Goal: Task Accomplishment & Management: Manage account settings

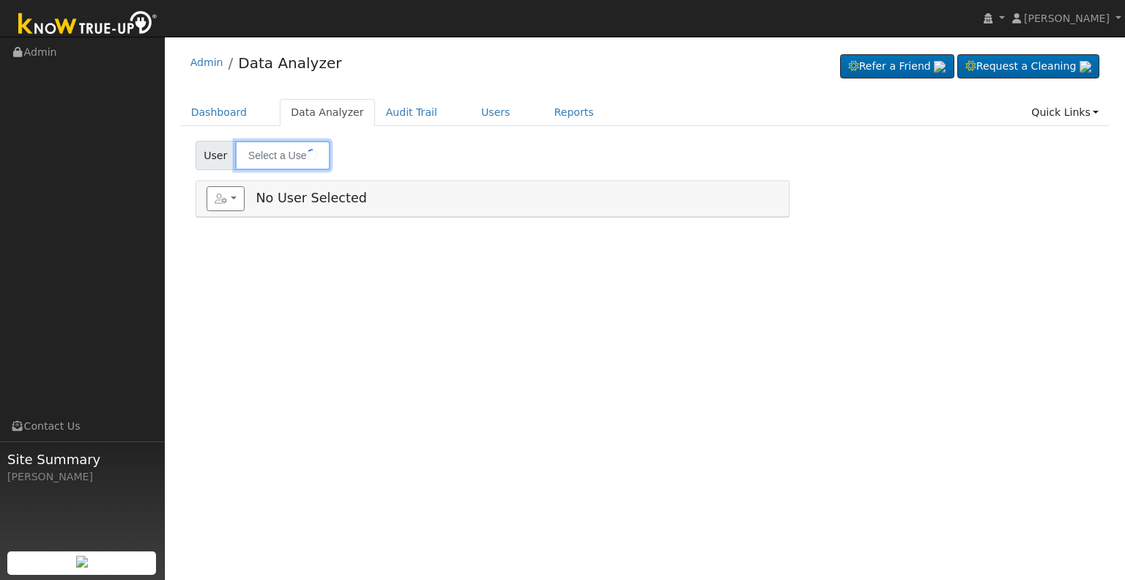
type input "[PERSON_NAME]"
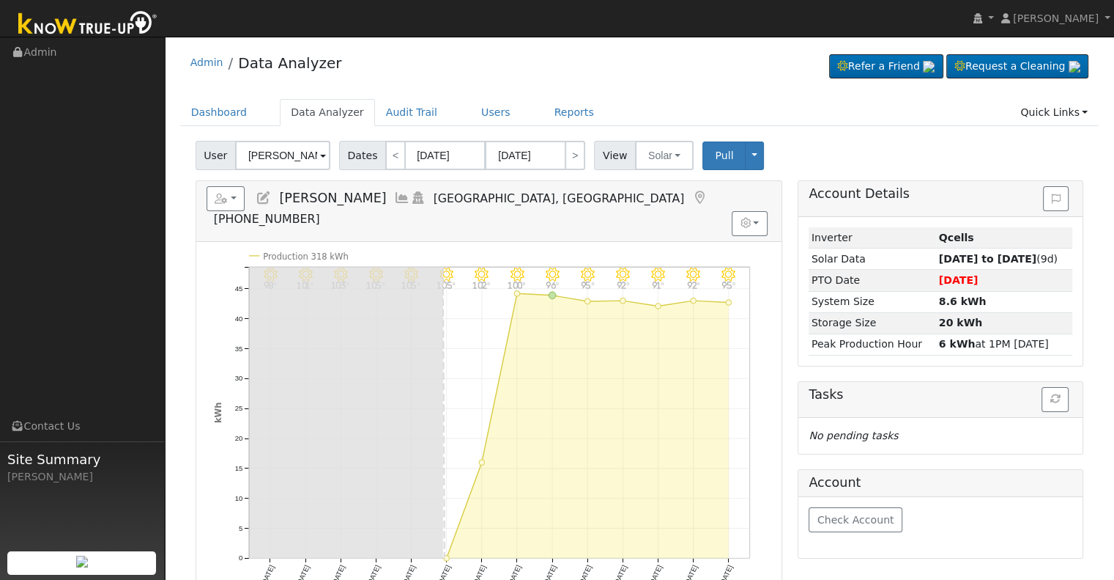
click at [267, 191] on icon at bounding box center [264, 197] width 16 height 13
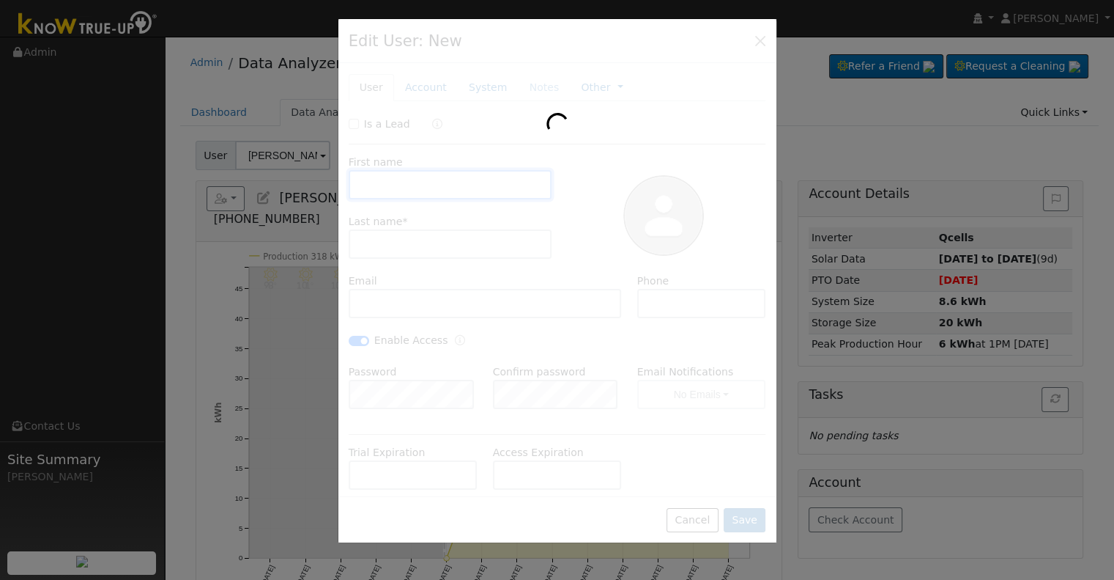
type input "[PERSON_NAME]"
type input "[EMAIL_ADDRESS][DOMAIN_NAME]"
type input "[PHONE_NUMBER]"
checkbox input "true"
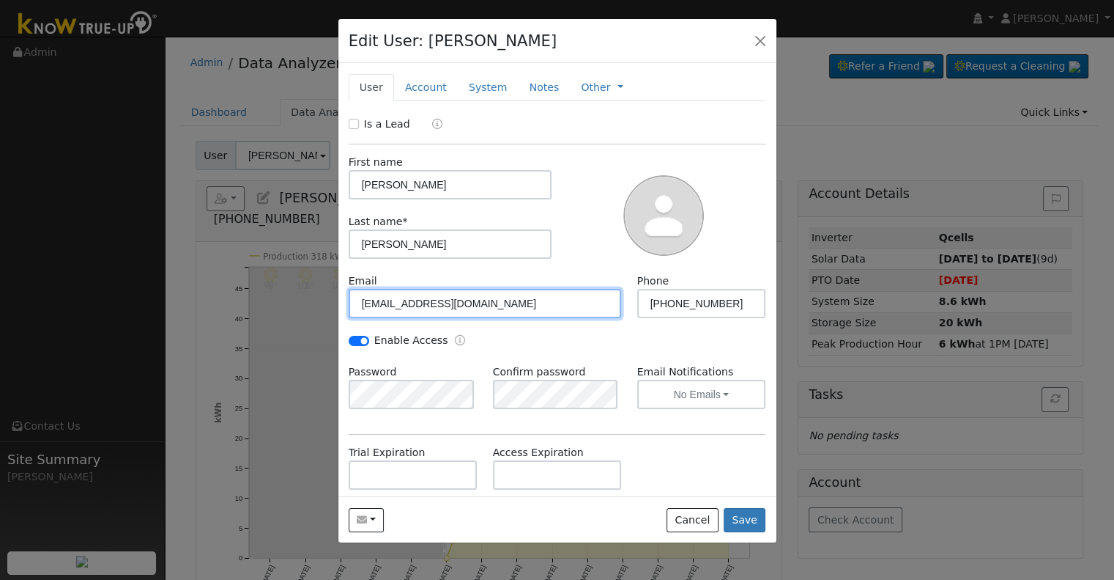
click at [392, 303] on input "[EMAIL_ADDRESS][DOMAIN_NAME]" at bounding box center [485, 303] width 273 height 29
type input "[EMAIL_ADDRESS][DOMAIN_NAME]"
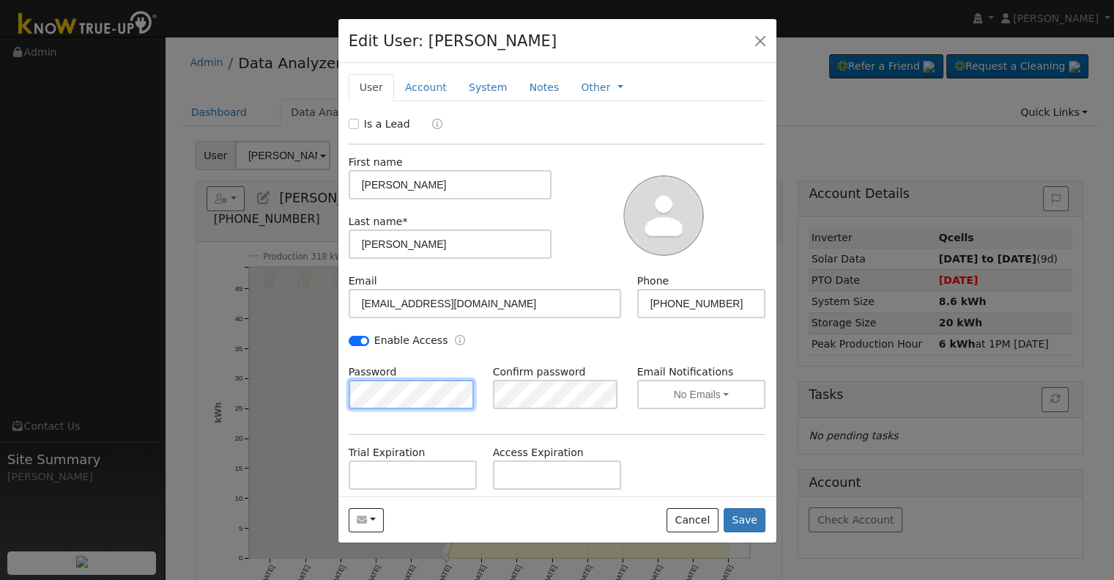
click at [0, 0] on div "Edit User: [PERSON_NAME] Default Account Default Account [STREET_ADDRESS][PERSO…" at bounding box center [0, 0] width 0 height 0
click at [756, 518] on button "Save" at bounding box center [745, 520] width 42 height 25
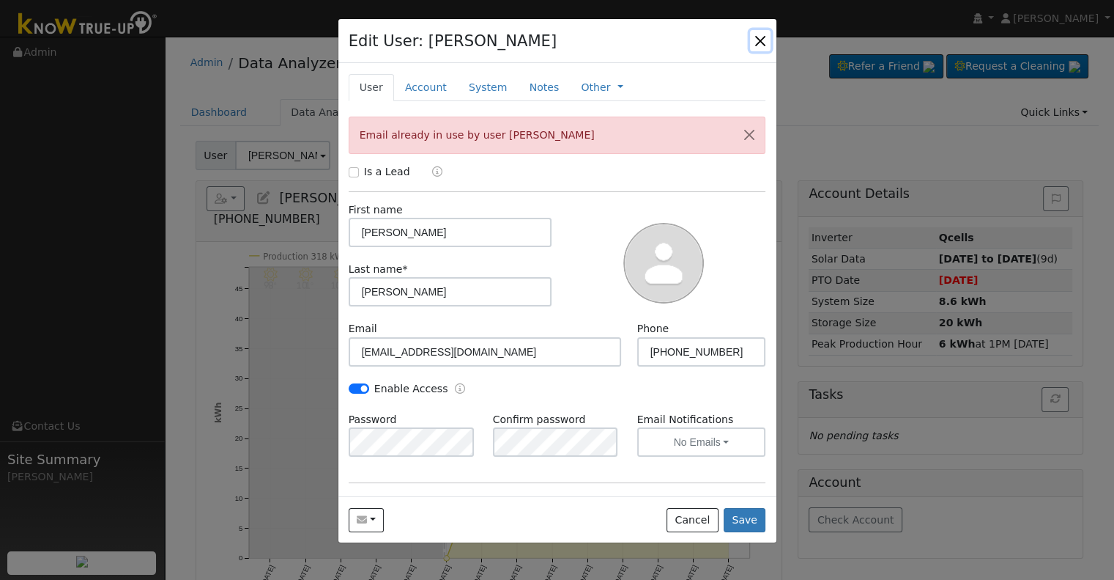
click at [761, 34] on button "button" at bounding box center [760, 40] width 21 height 21
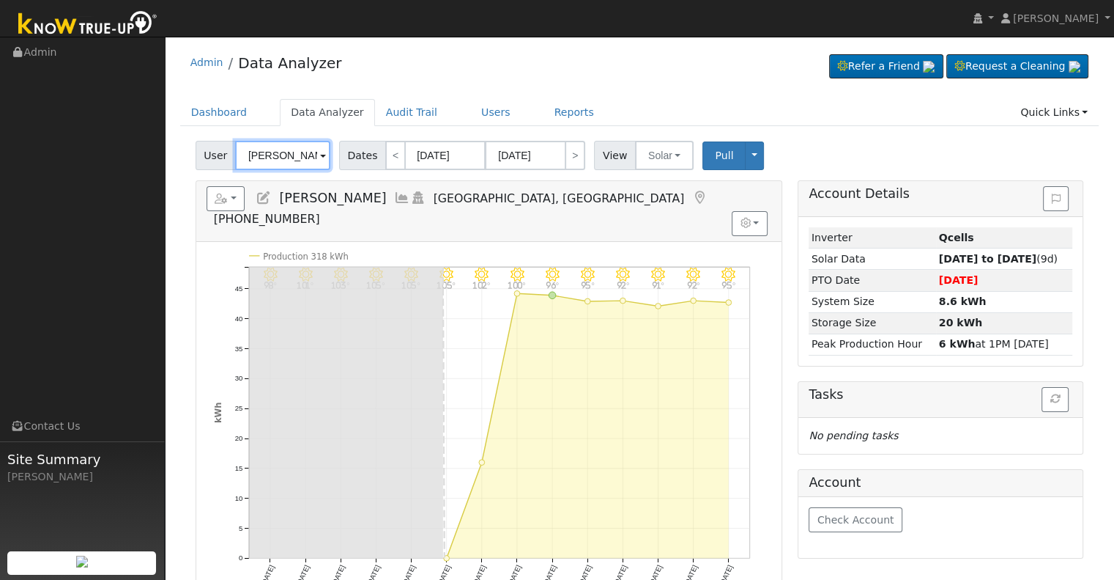
click at [307, 152] on input "[PERSON_NAME]" at bounding box center [282, 155] width 95 height 29
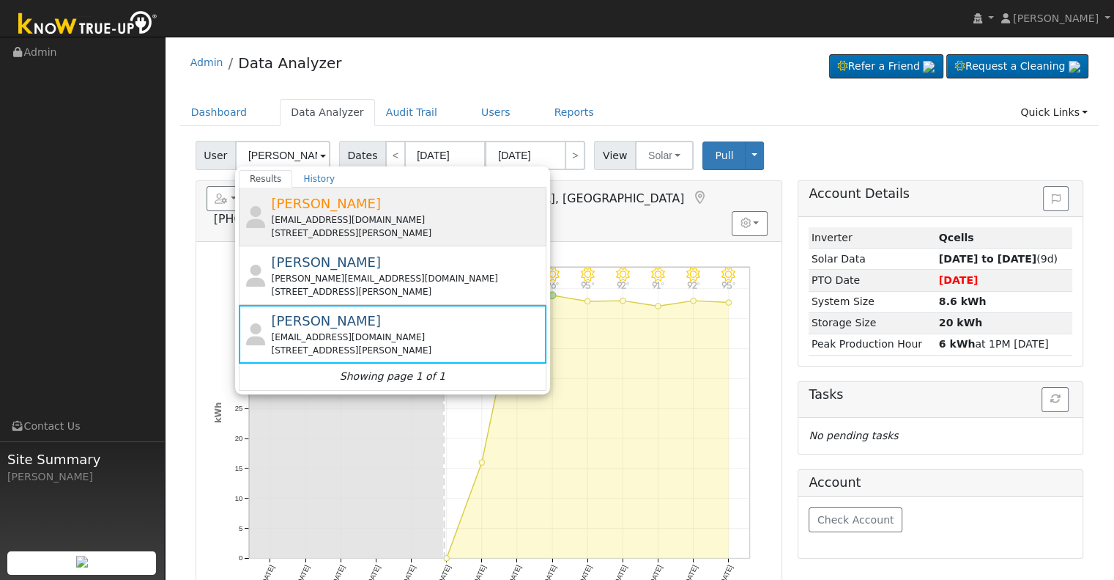
click at [381, 227] on div "[STREET_ADDRESS][PERSON_NAME]" at bounding box center [407, 232] width 272 height 13
type input "[PERSON_NAME]"
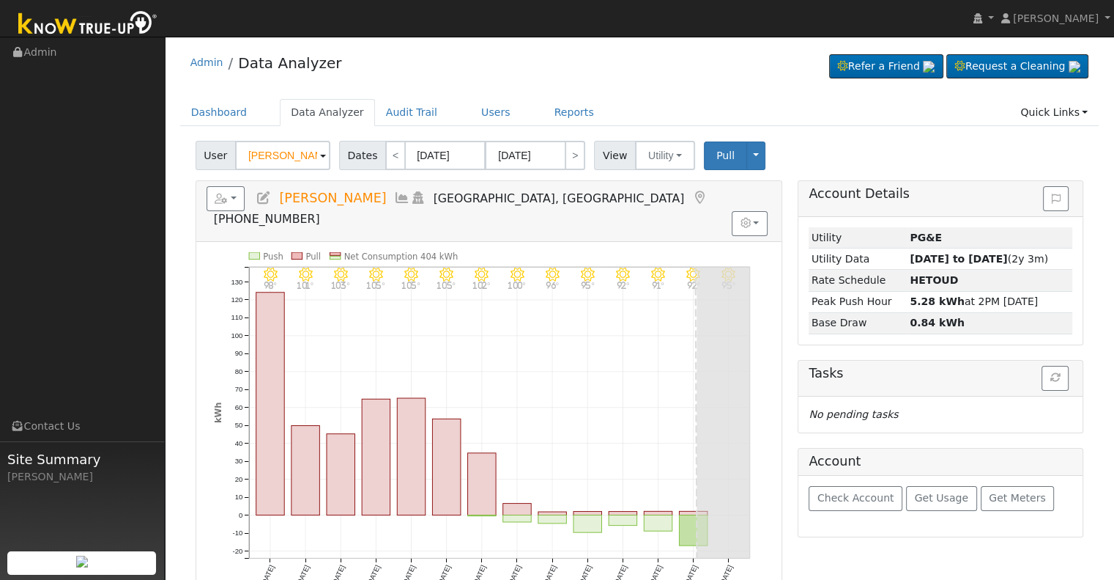
click at [262, 199] on icon at bounding box center [264, 197] width 16 height 13
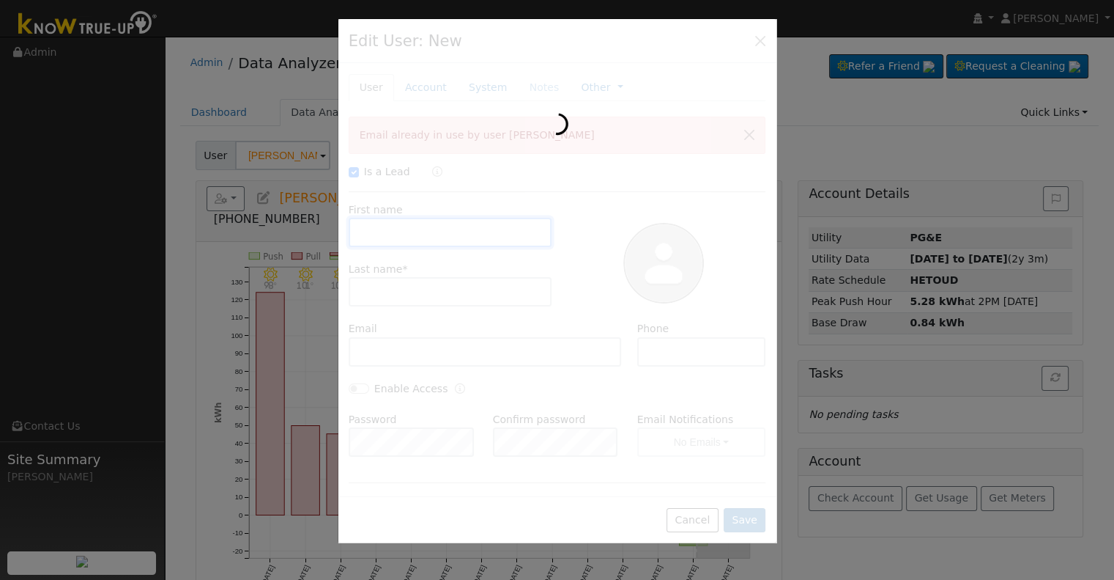
checkbox input "true"
type input "[PERSON_NAME]"
type input "[EMAIL_ADDRESS][DOMAIN_NAME]"
type input "[PHONE_NUMBER]"
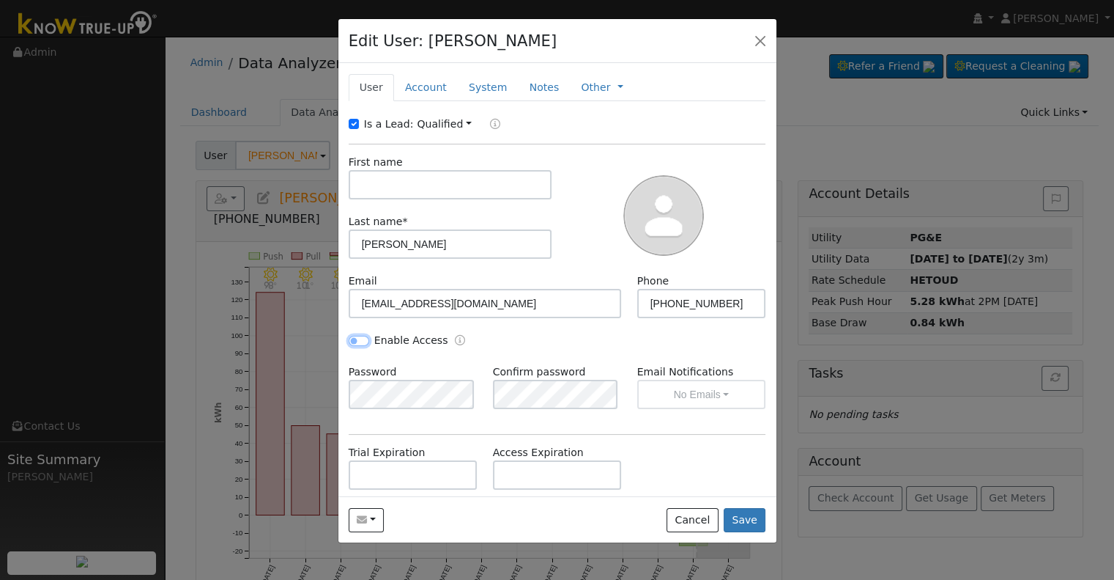
click at [360, 339] on input "Enable Access" at bounding box center [359, 341] width 21 height 10
checkbox input "true"
click at [352, 122] on input "Is a Lead:" at bounding box center [354, 124] width 10 height 10
checkbox input "false"
click at [750, 524] on button "Save" at bounding box center [745, 520] width 42 height 25
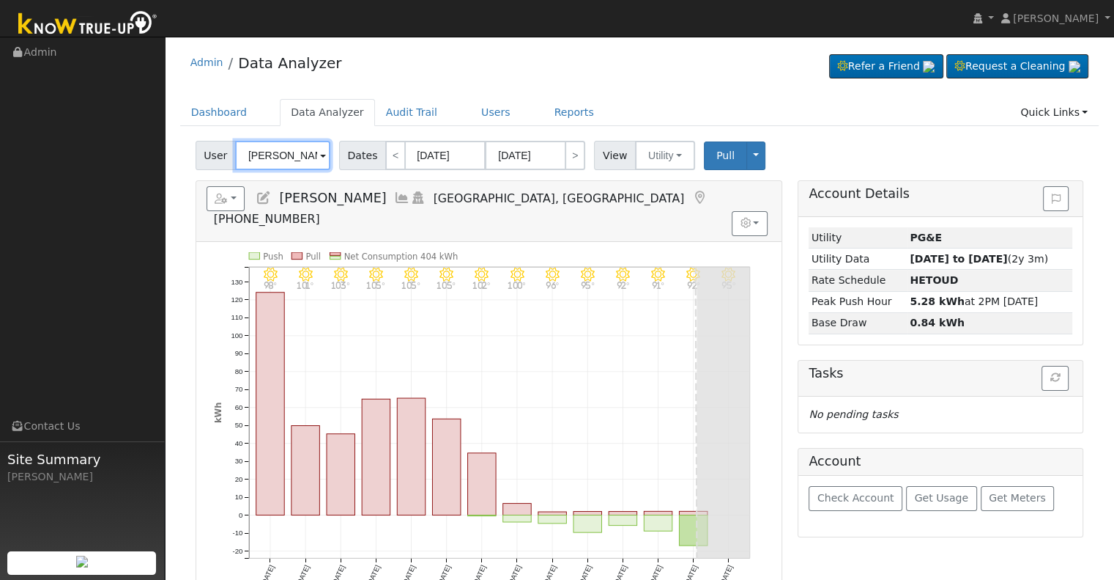
click at [286, 158] on input "[PERSON_NAME]" at bounding box center [282, 155] width 95 height 29
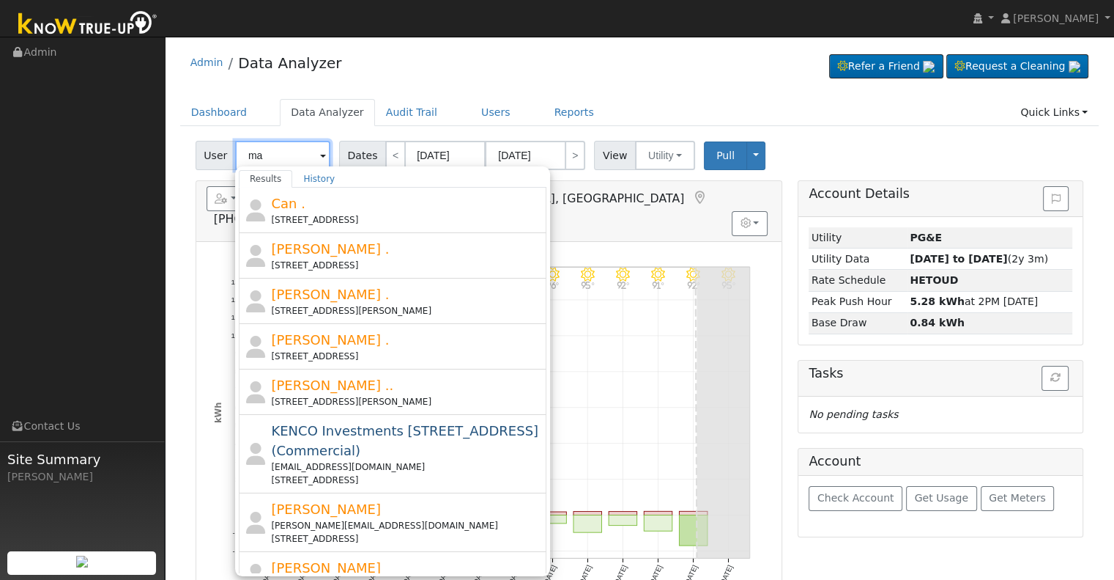
type input "m"
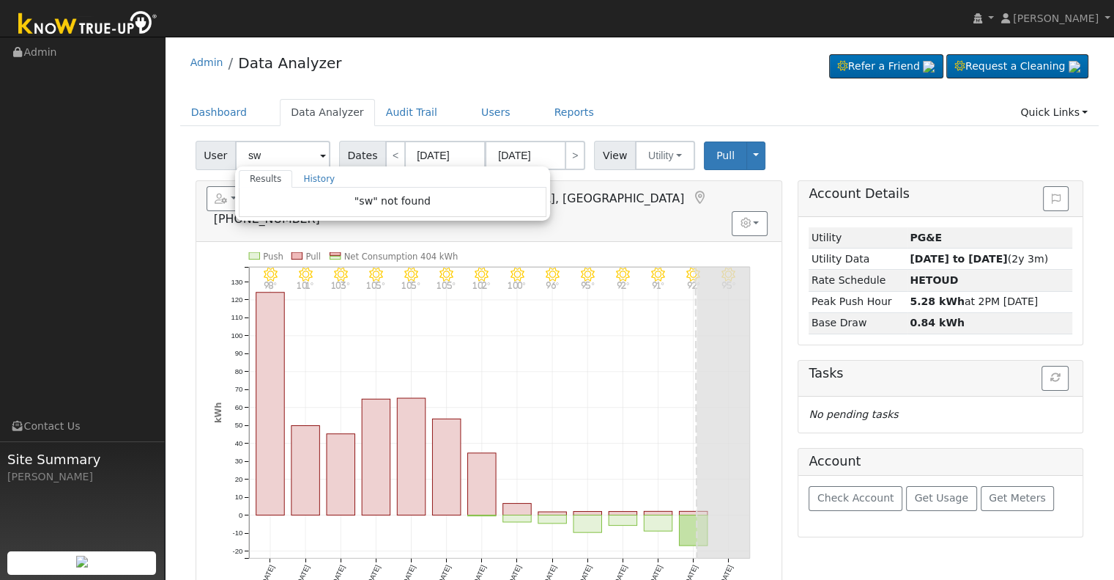
click at [595, 202] on h5 "Reports Scenario Health Check Energy Audit Account Timeline User Audit Trail In…" at bounding box center [489, 206] width 565 height 40
type input "[PERSON_NAME]"
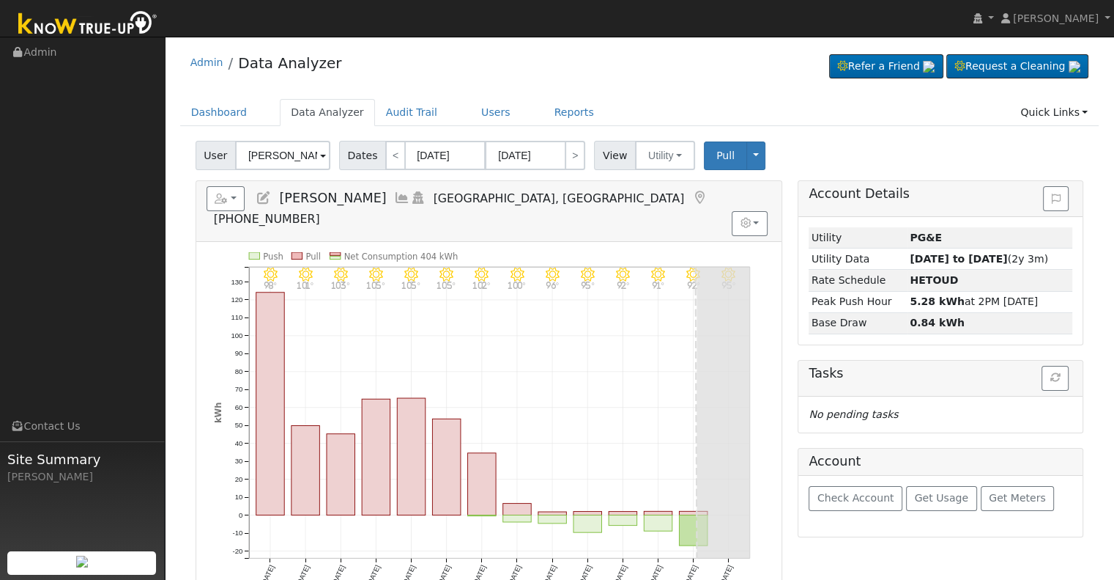
click at [394, 200] on icon at bounding box center [402, 197] width 16 height 13
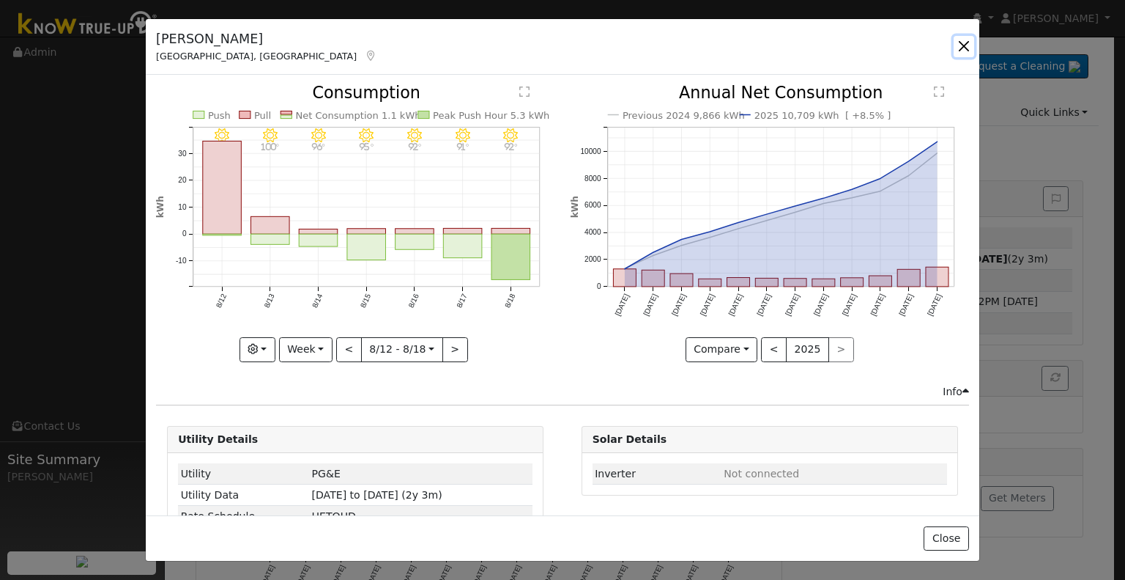
click at [963, 48] on button "button" at bounding box center [964, 46] width 21 height 21
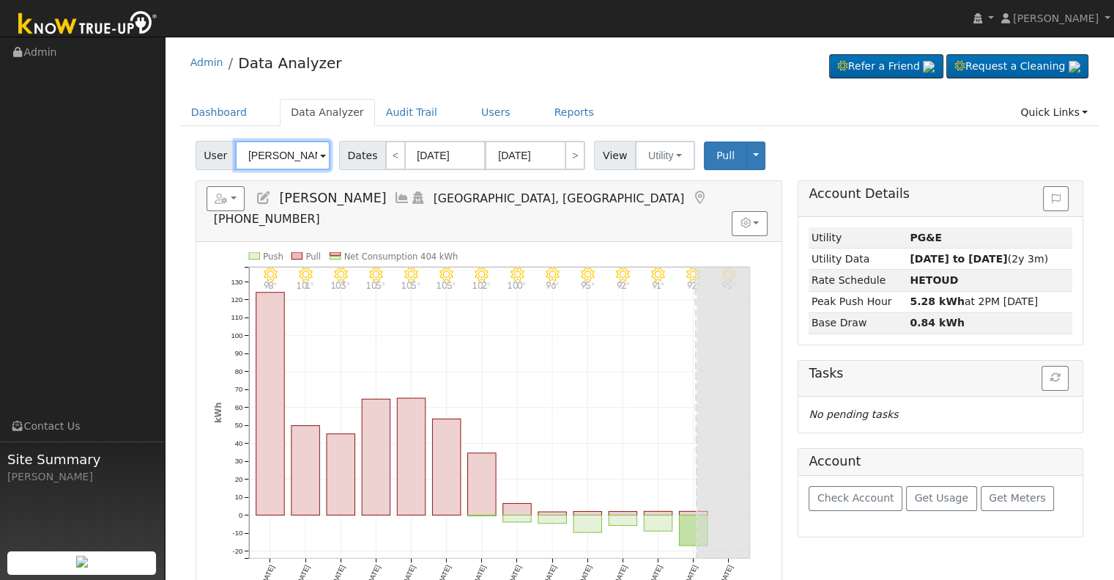
click at [295, 158] on input "[PERSON_NAME]" at bounding box center [282, 155] width 95 height 29
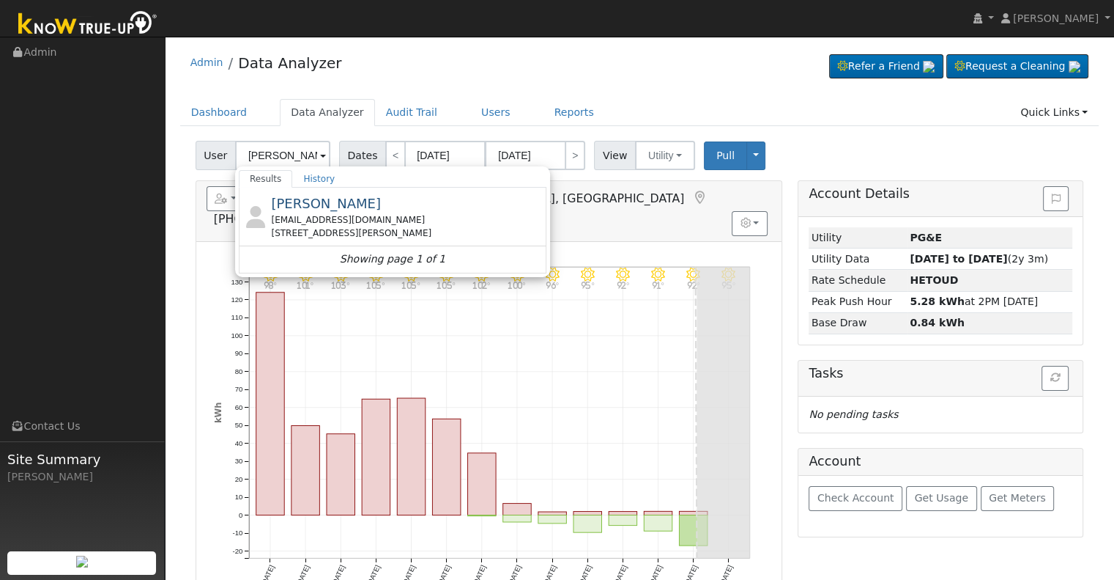
click at [635, 187] on h5 "Reports Scenario Health Check Energy Audit Account Timeline User Audit Trail In…" at bounding box center [489, 206] width 565 height 40
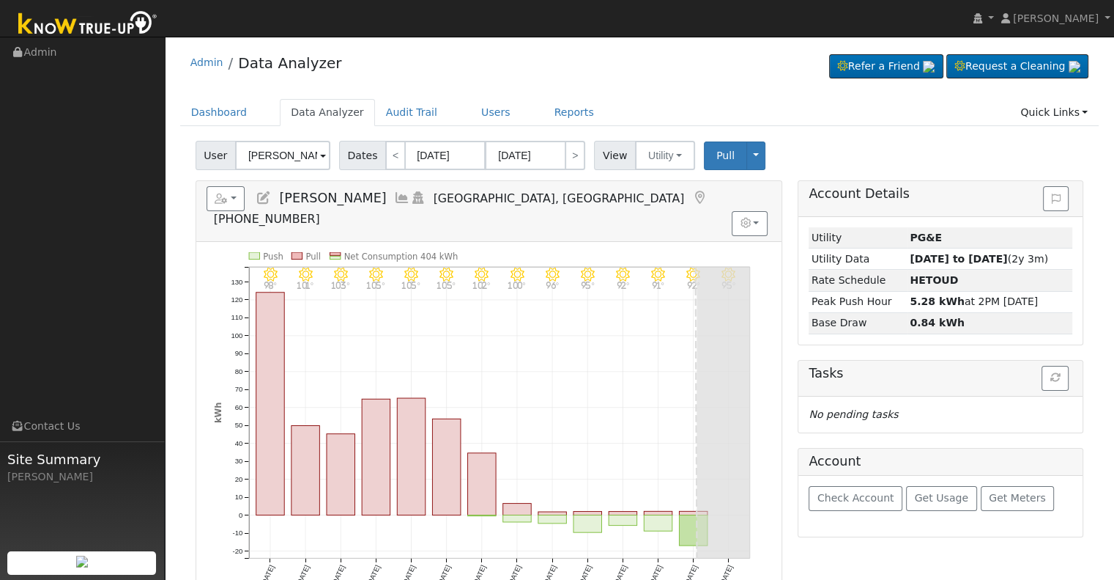
click at [264, 199] on icon at bounding box center [264, 197] width 16 height 13
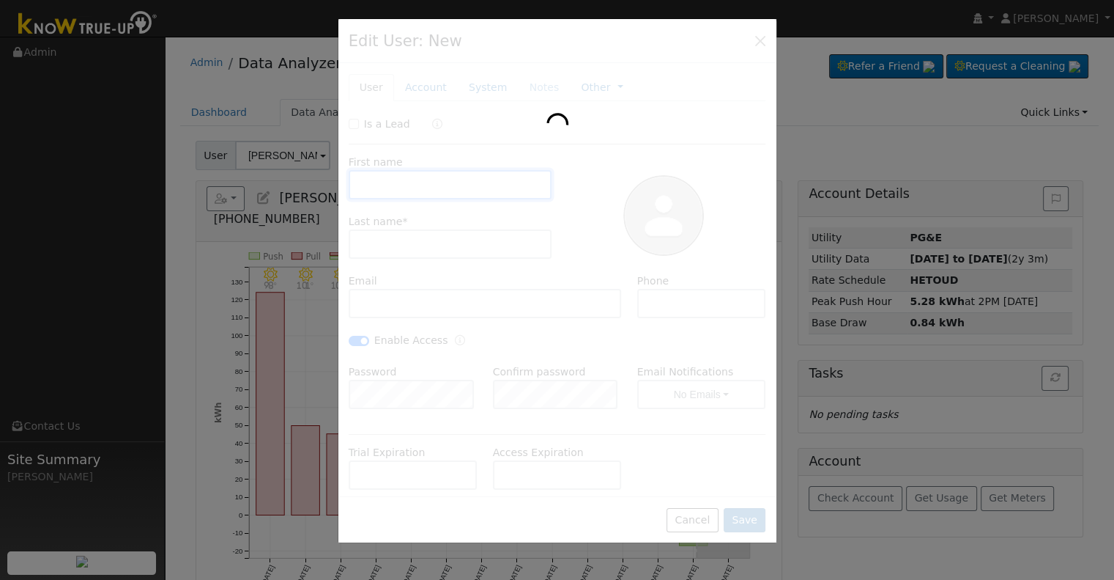
type input "[PERSON_NAME]"
type input "[EMAIL_ADDRESS][DOMAIN_NAME]"
type input "[PHONE_NUMBER]"
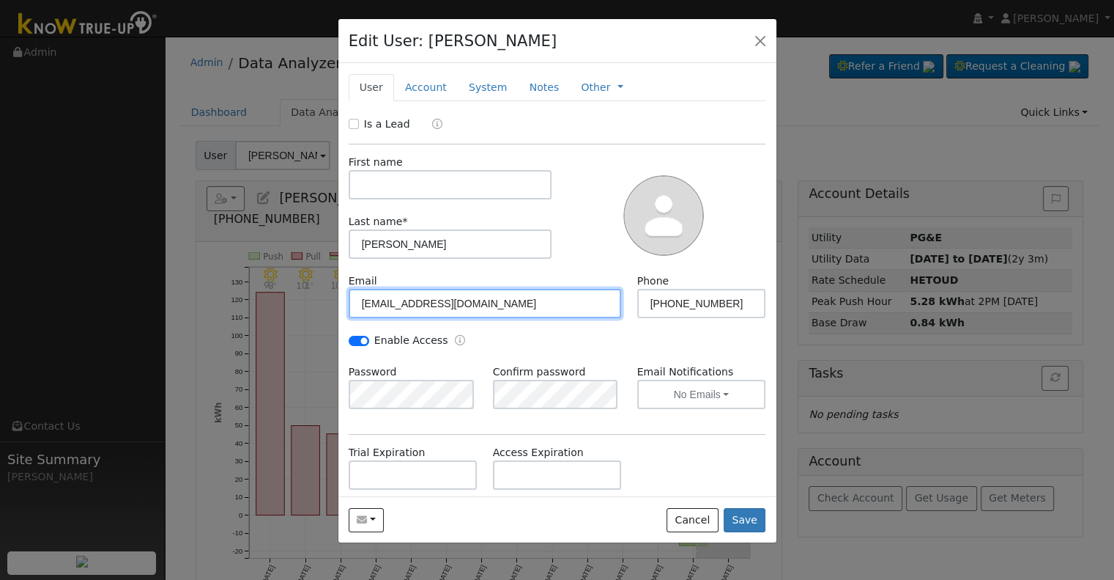
drag, startPoint x: 509, startPoint y: 306, endPoint x: 177, endPoint y: 306, distance: 332.6
click at [0, 0] on div "Edit User: [PERSON_NAME] Default Account Default Account [STREET_ADDRESS][PERSO…" at bounding box center [0, 0] width 0 height 0
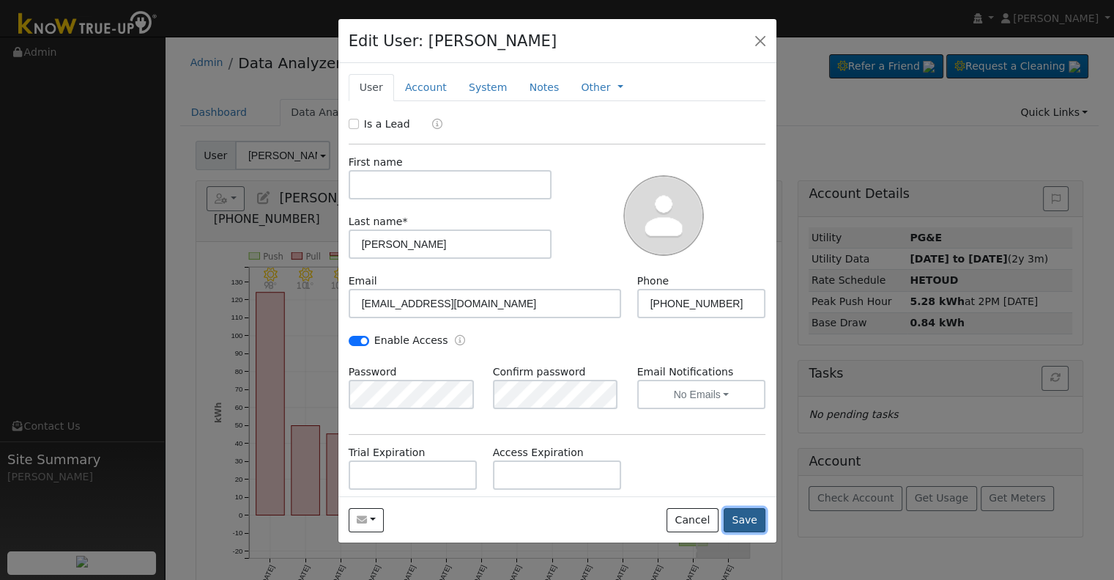
click at [741, 517] on button "Save" at bounding box center [745, 520] width 42 height 25
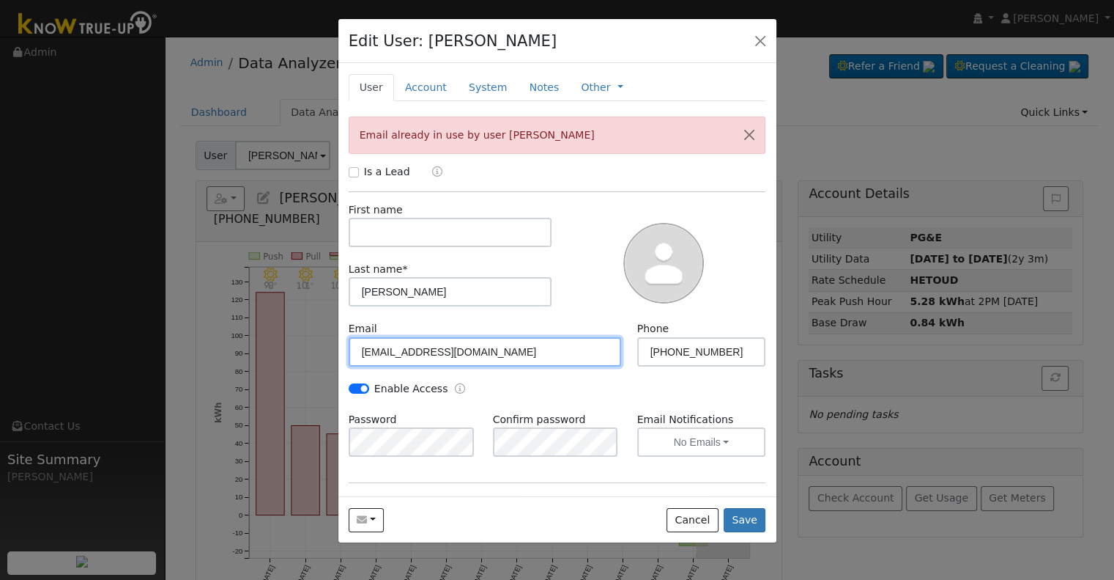
click at [374, 352] on input "[EMAIL_ADDRESS][DOMAIN_NAME]" at bounding box center [485, 351] width 273 height 29
type input "[EMAIL_ADDRESS][DOMAIN_NAME]"
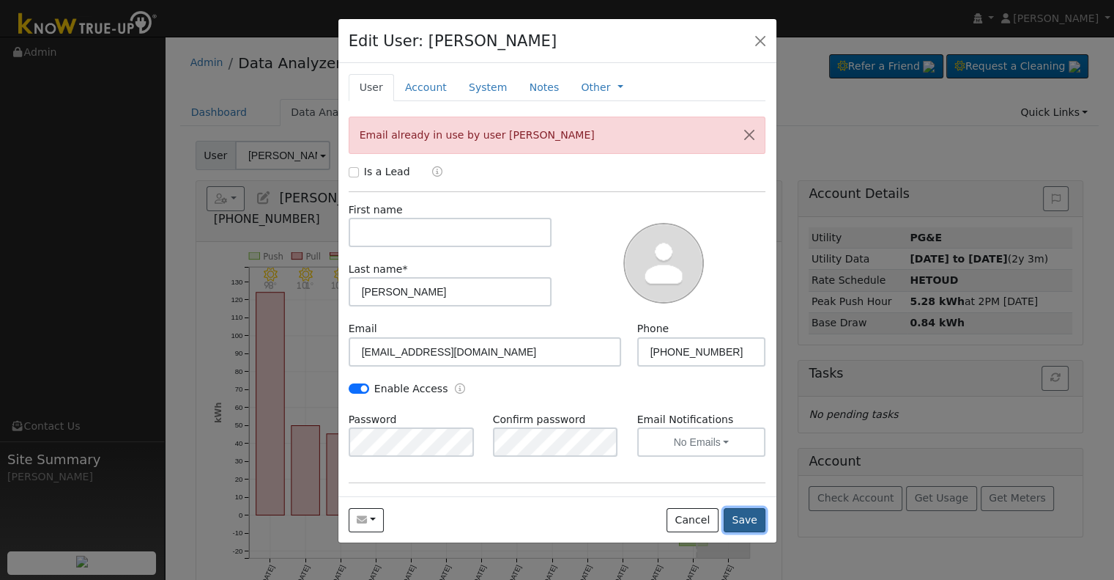
click at [746, 511] on button "Save" at bounding box center [745, 520] width 42 height 25
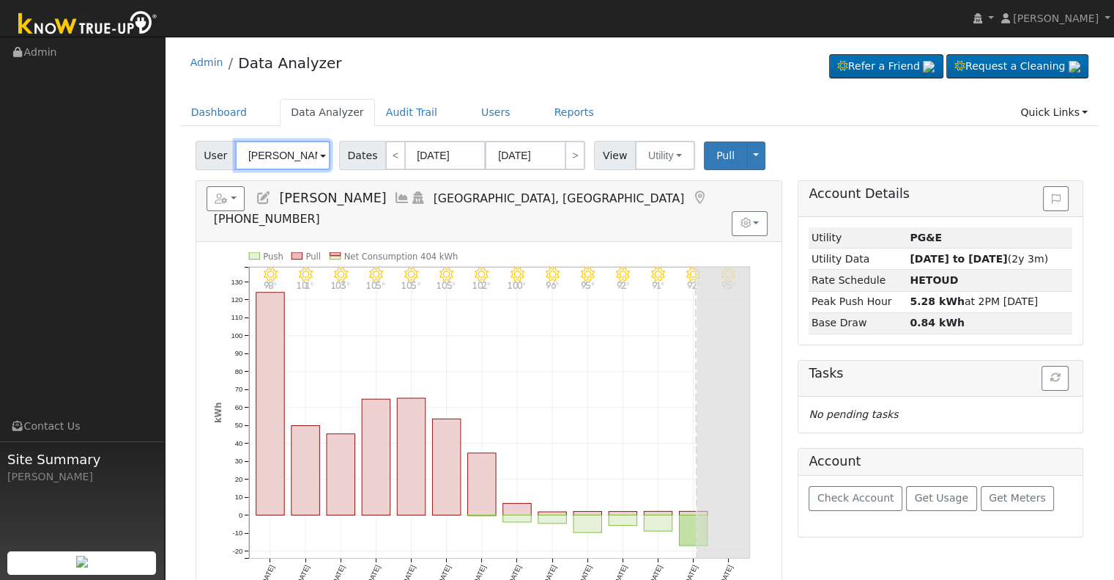
click at [275, 156] on input "[PERSON_NAME]" at bounding box center [282, 155] width 95 height 29
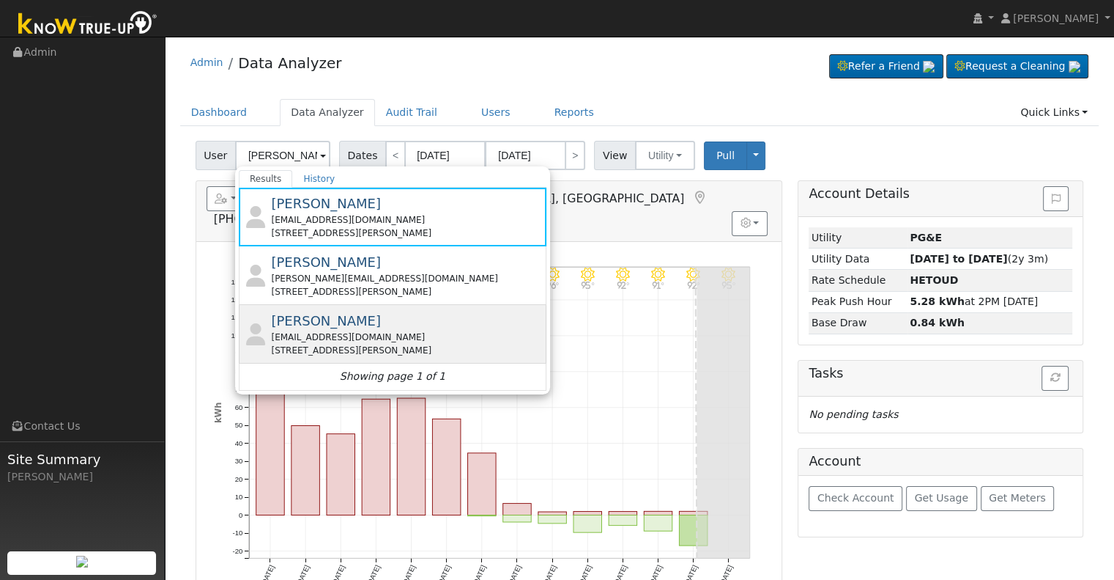
click at [349, 330] on div "[EMAIL_ADDRESS][DOMAIN_NAME]" at bounding box center [407, 336] width 272 height 13
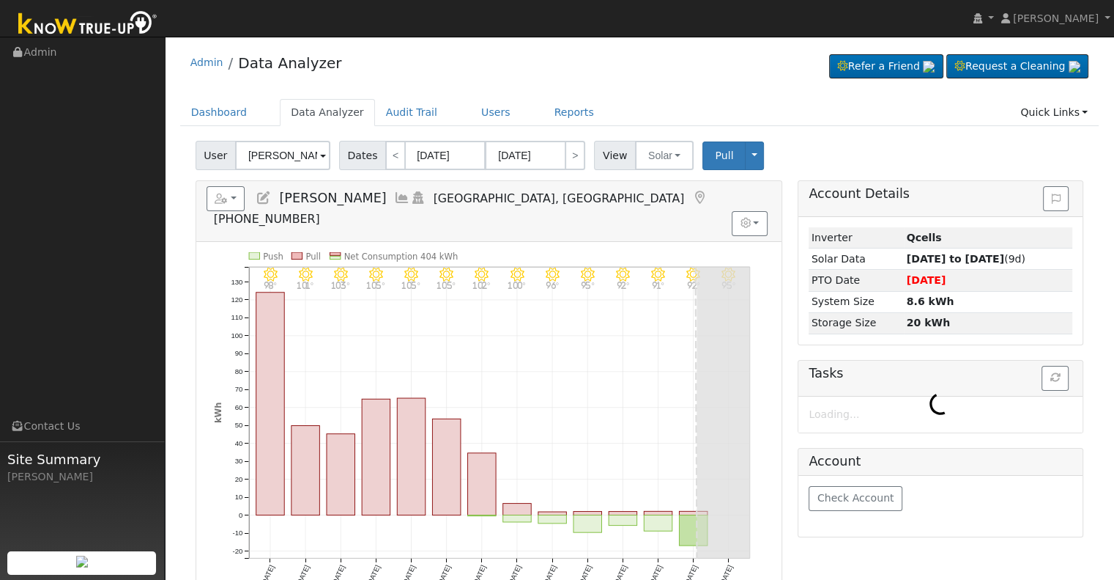
type input "[PERSON_NAME]"
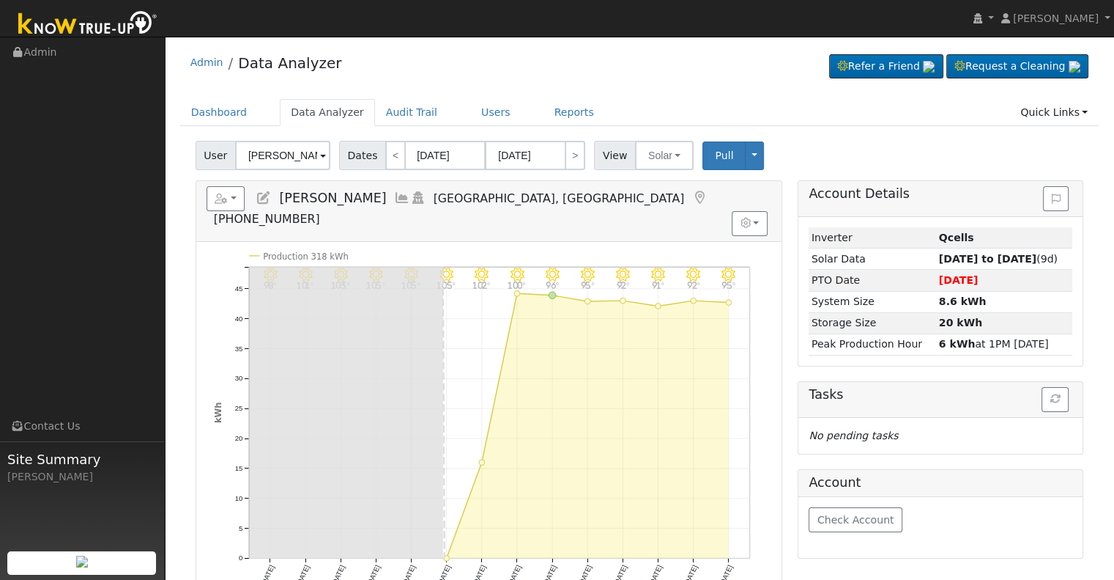
click at [261, 199] on icon at bounding box center [264, 197] width 16 height 13
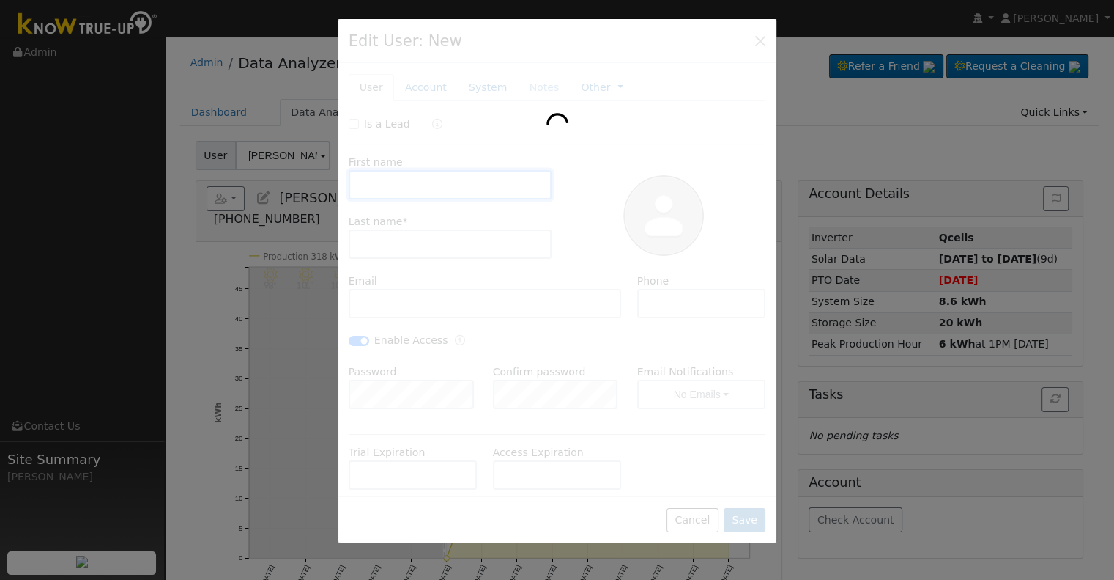
type input "[PERSON_NAME]"
type input "[EMAIL_ADDRESS][DOMAIN_NAME]"
type input "[PHONE_NUMBER]"
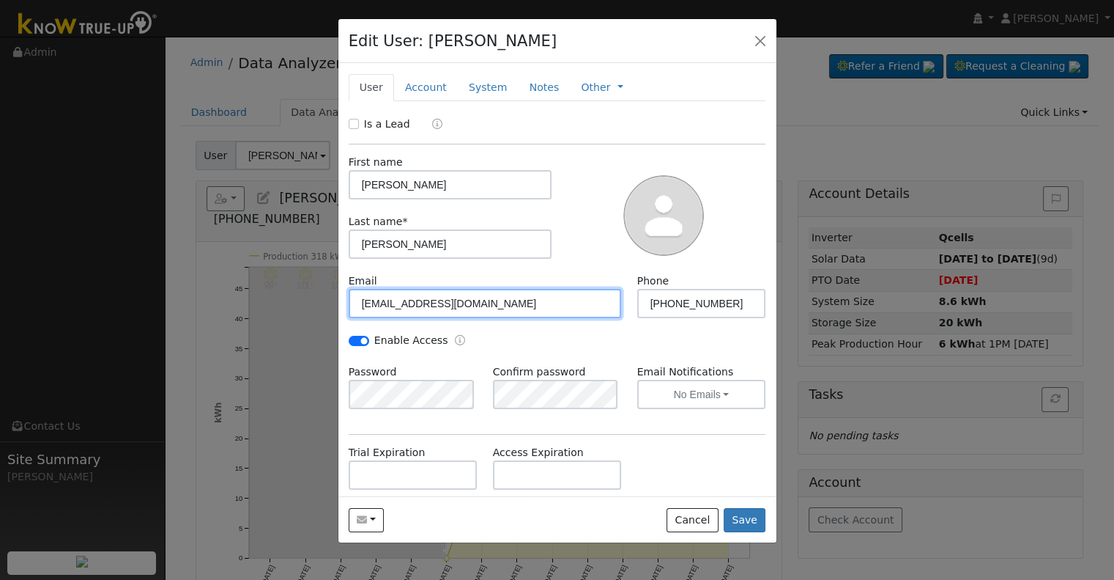
drag, startPoint x: 492, startPoint y: 304, endPoint x: 284, endPoint y: 302, distance: 208.1
click at [0, 0] on div "Edit User: [PERSON_NAME] Default Account Default Account [STREET_ADDRESS][PERSO…" at bounding box center [0, 0] width 0 height 0
paste input "text"
type input "[EMAIL_ADDRESS][DOMAIN_NAME]"
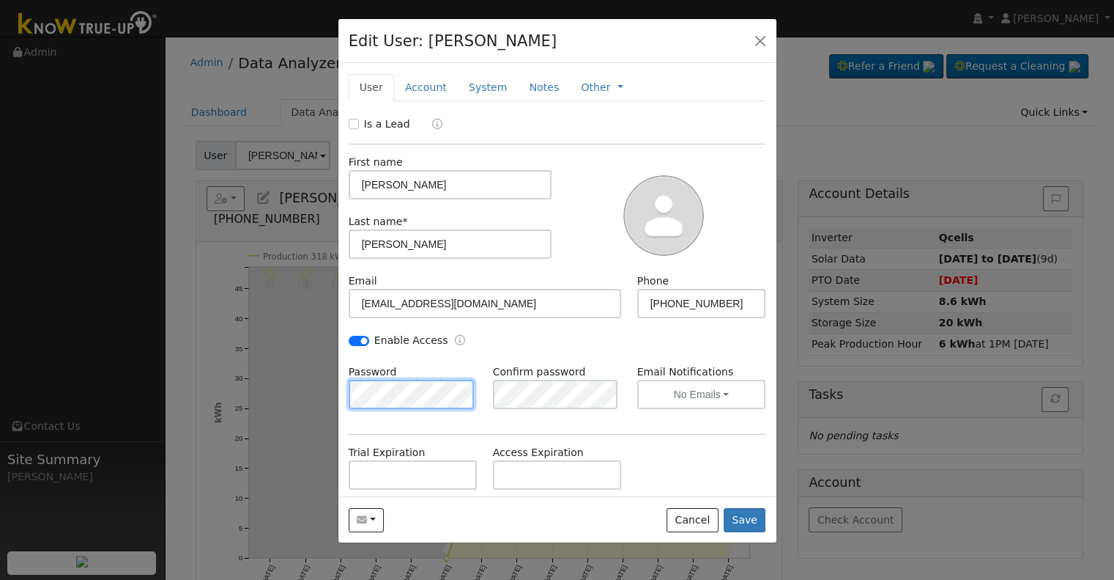
click at [0, 0] on div "Edit User: [PERSON_NAME] Default Account Default Account [STREET_ADDRESS][PERSO…" at bounding box center [0, 0] width 0 height 0
